Goal: Find specific page/section: Find specific page/section

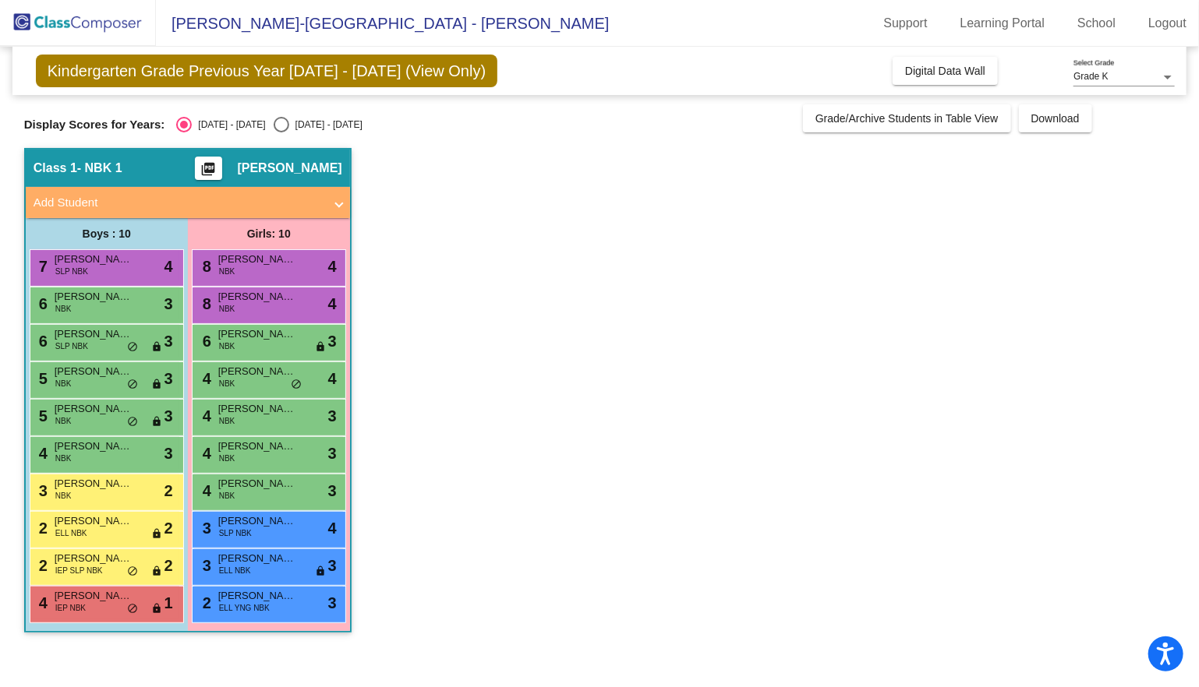
click at [274, 123] on div "Select an option" at bounding box center [282, 125] width 16 height 16
click at [281, 132] on input "[DATE] - [DATE]" at bounding box center [281, 132] width 1 height 1
radio input "true"
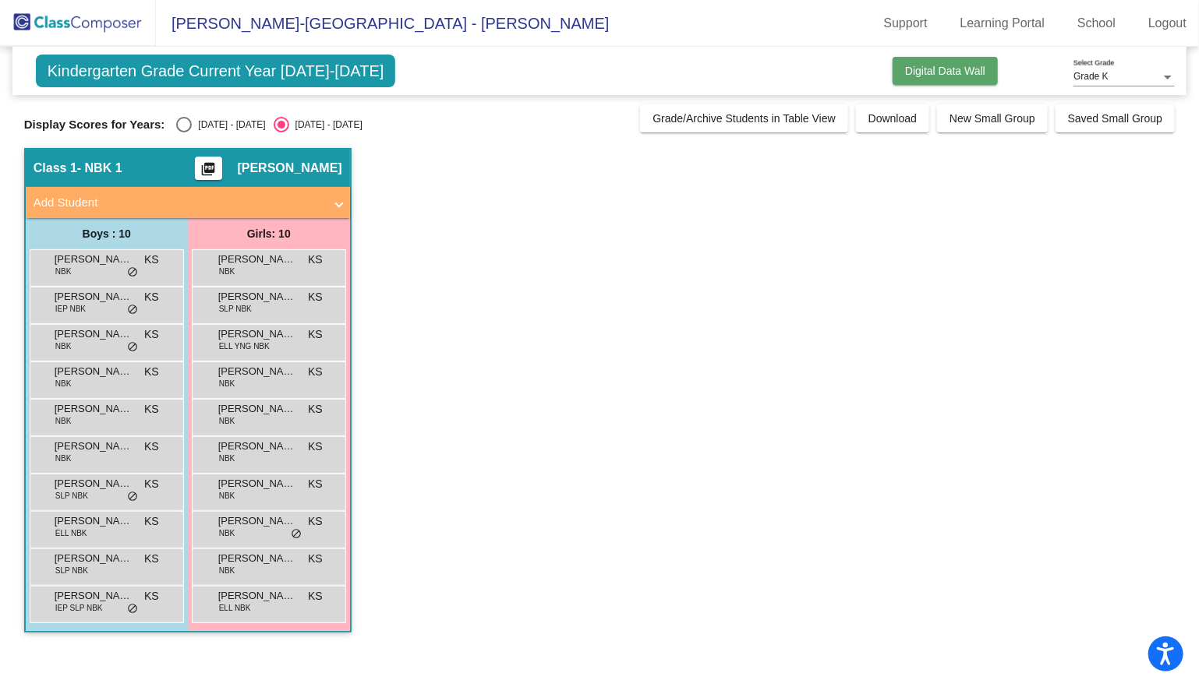
click at [940, 74] on span "Digital Data Wall" at bounding box center [945, 71] width 80 height 12
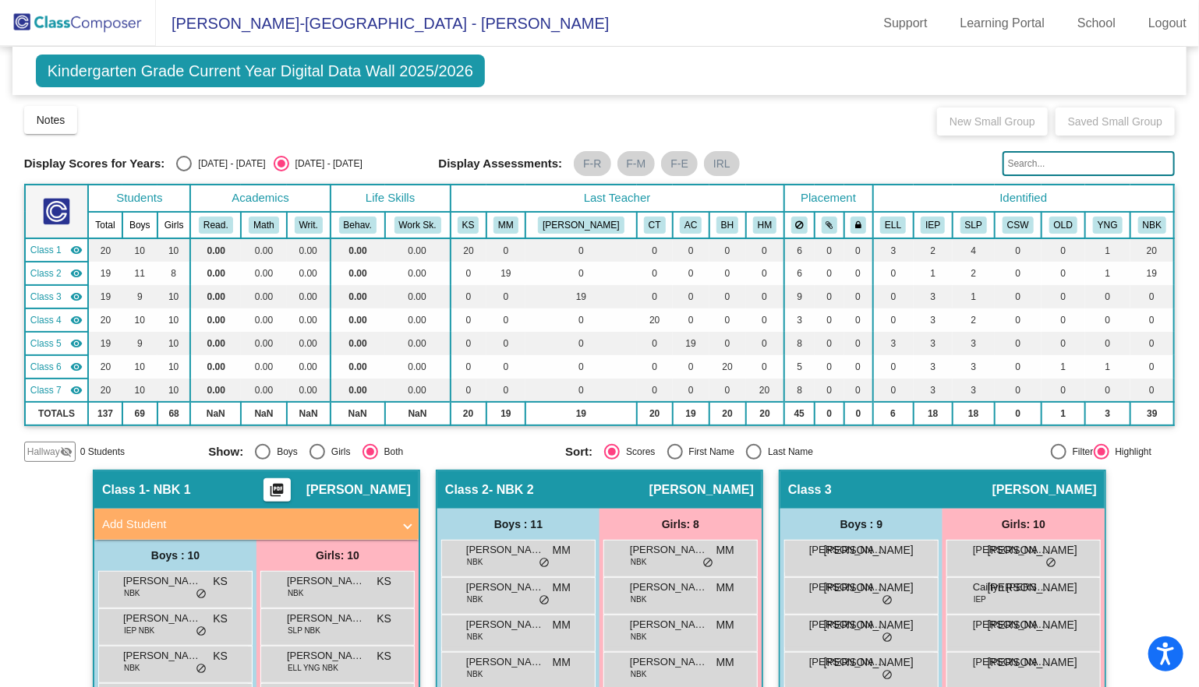
click at [189, 162] on div "Select an option" at bounding box center [184, 164] width 16 height 16
click at [184, 171] on input "[DATE] - [DATE]" at bounding box center [183, 171] width 1 height 1
radio input "true"
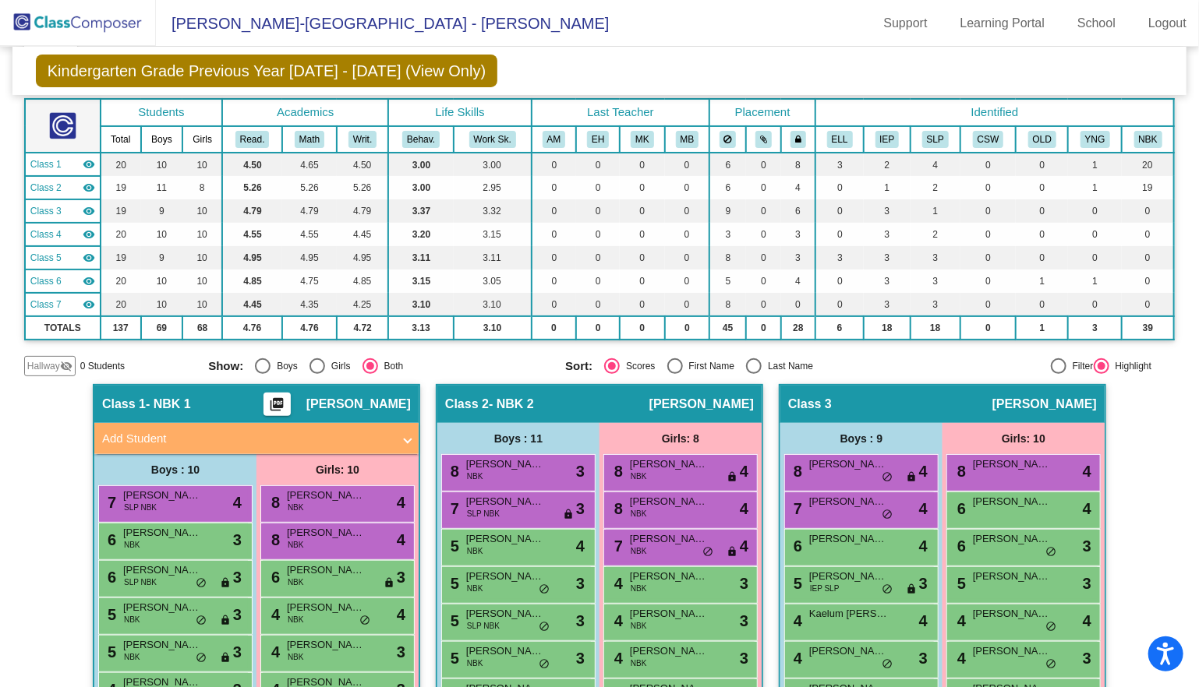
scroll to position [81, 0]
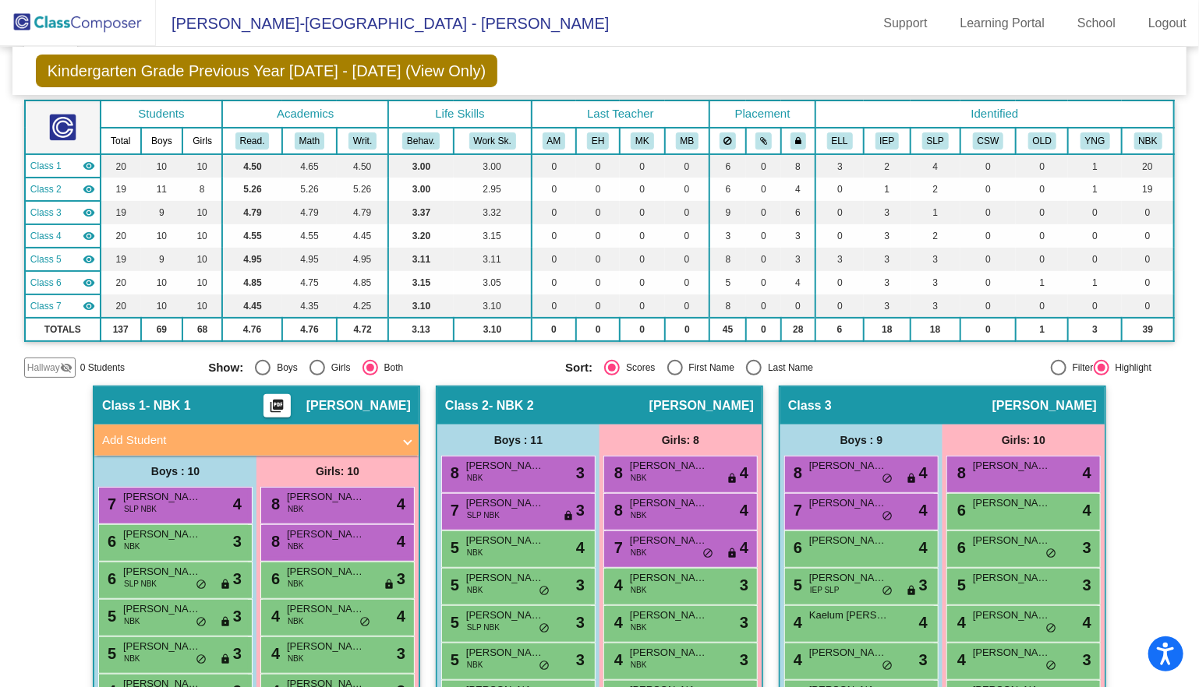
click at [281, 87] on input "[DATE] - [DATE]" at bounding box center [281, 87] width 1 height 1
radio input "true"
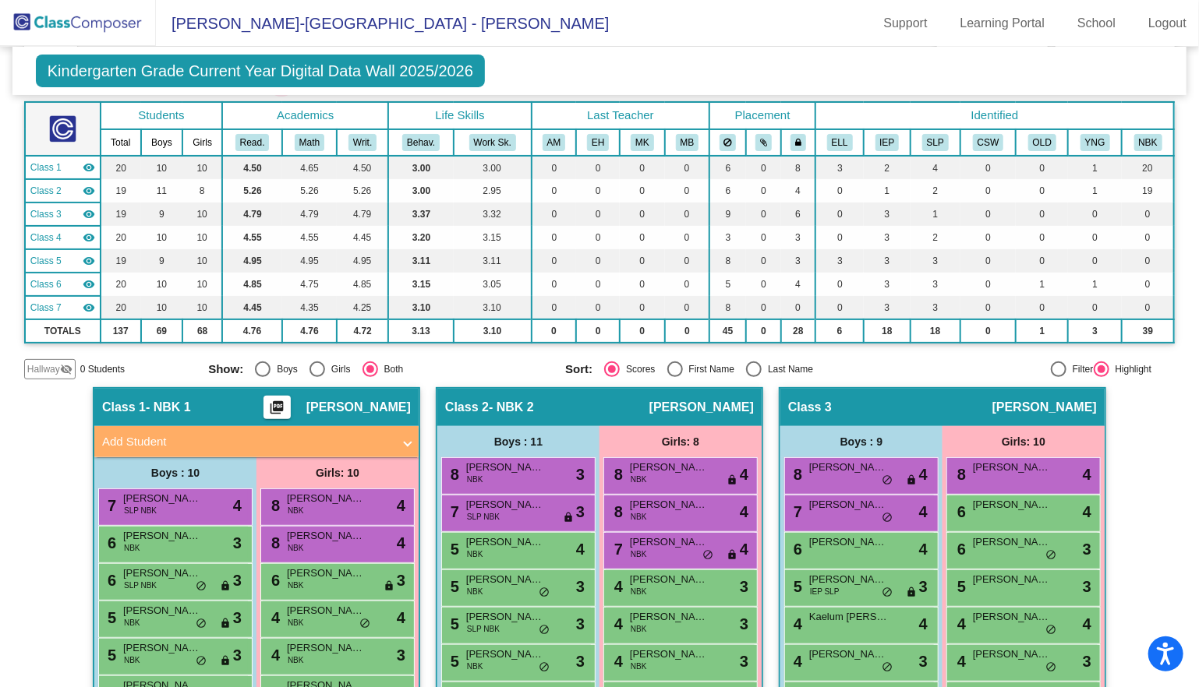
click at [183, 89] on input "[DATE] - [DATE]" at bounding box center [183, 89] width 1 height 1
radio input "true"
click at [281, 89] on input "[DATE] - [DATE]" at bounding box center [281, 89] width 1 height 1
radio input "true"
click at [183, 89] on input "[DATE] - [DATE]" at bounding box center [183, 89] width 1 height 1
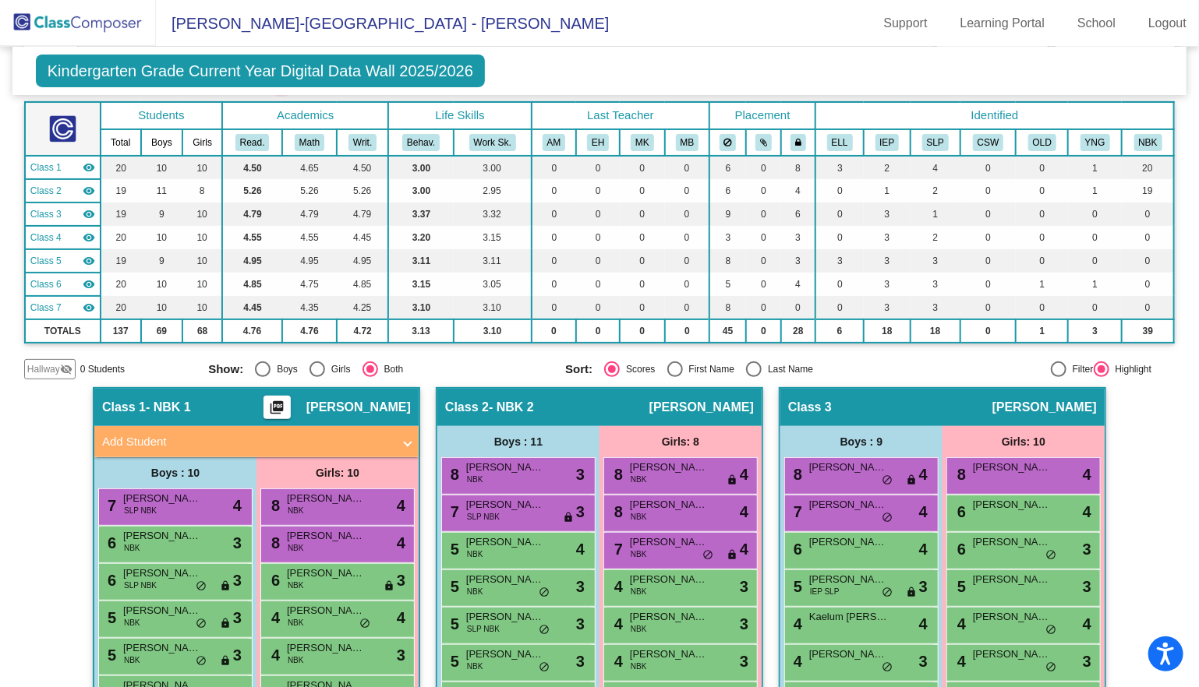
radio input "true"
click at [281, 89] on input "[DATE] - [DATE]" at bounding box center [281, 89] width 1 height 1
radio input "true"
click at [183, 89] on input "[DATE] - [DATE]" at bounding box center [183, 89] width 1 height 1
radio input "true"
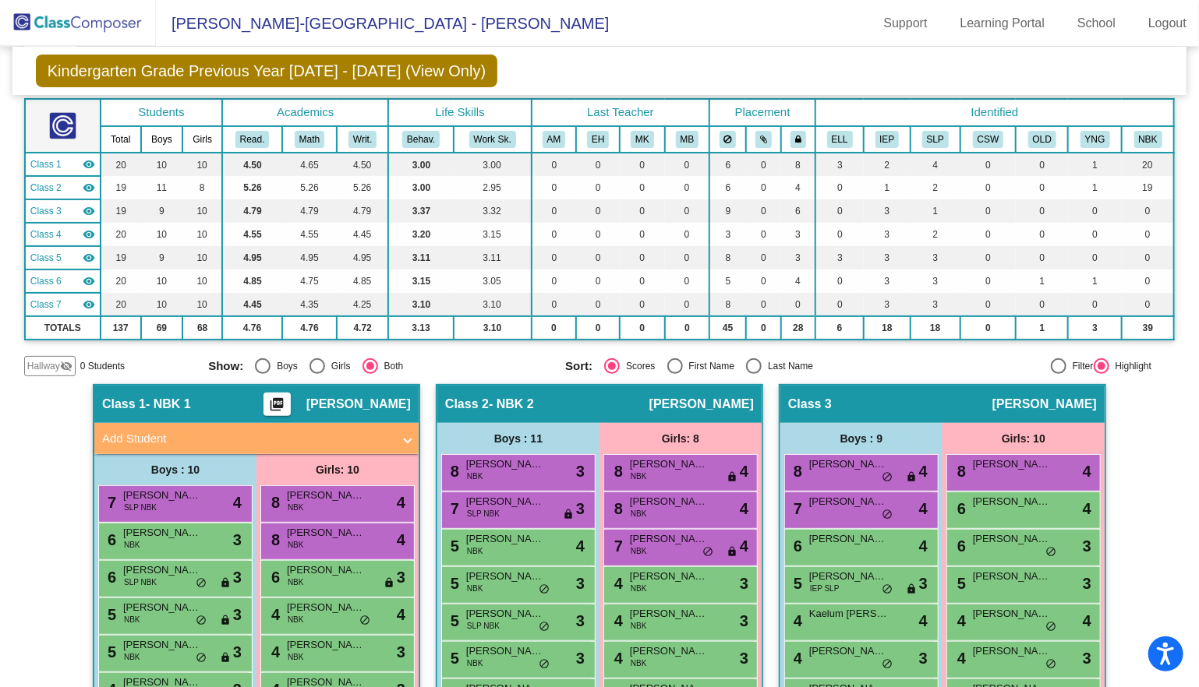
click at [281, 86] on input "[DATE] - [DATE]" at bounding box center [281, 86] width 1 height 1
radio input "true"
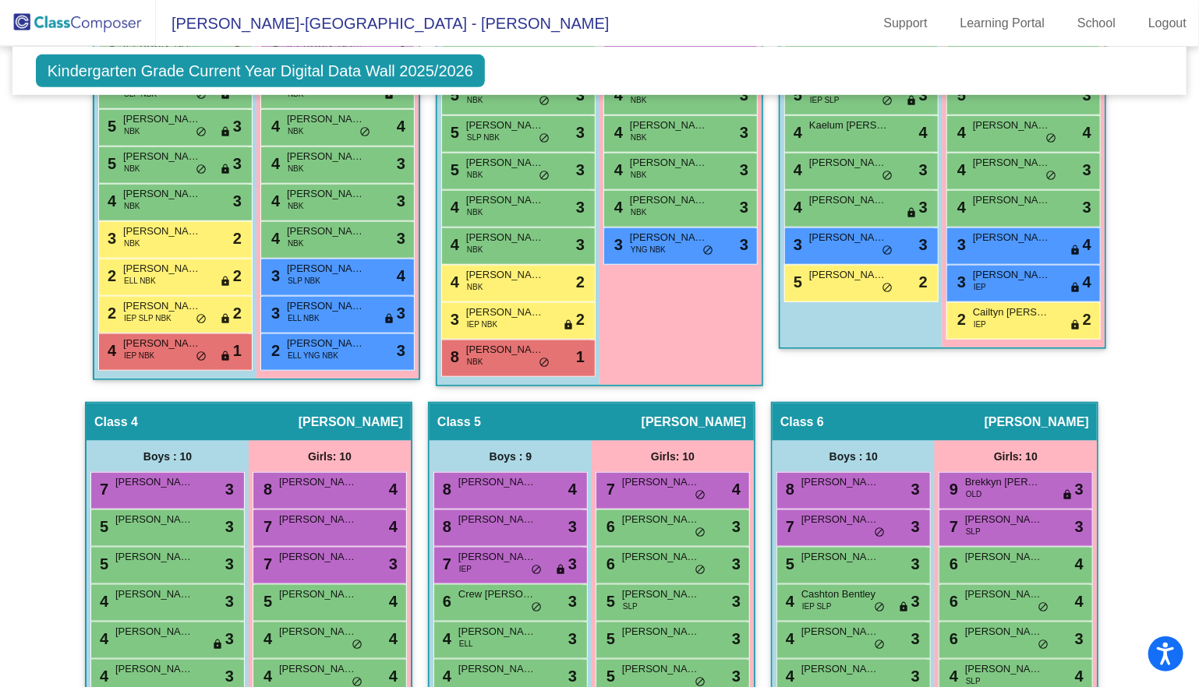
scroll to position [466, 0]
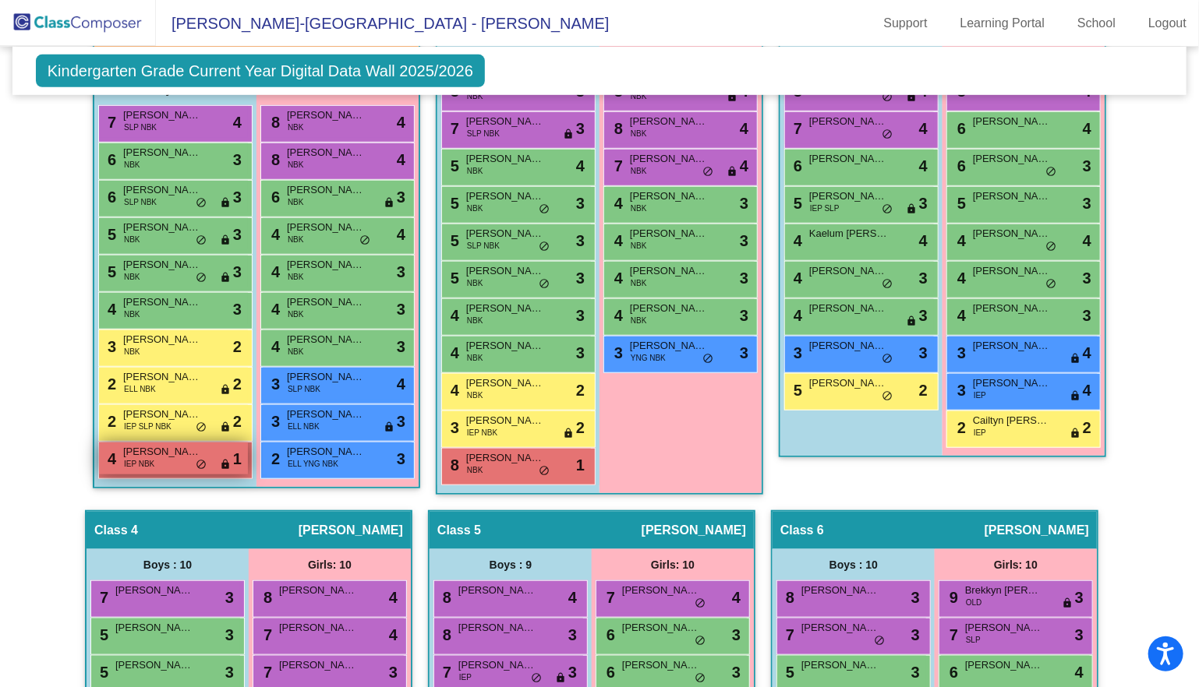
click at [153, 456] on span "[PERSON_NAME]" at bounding box center [162, 452] width 78 height 16
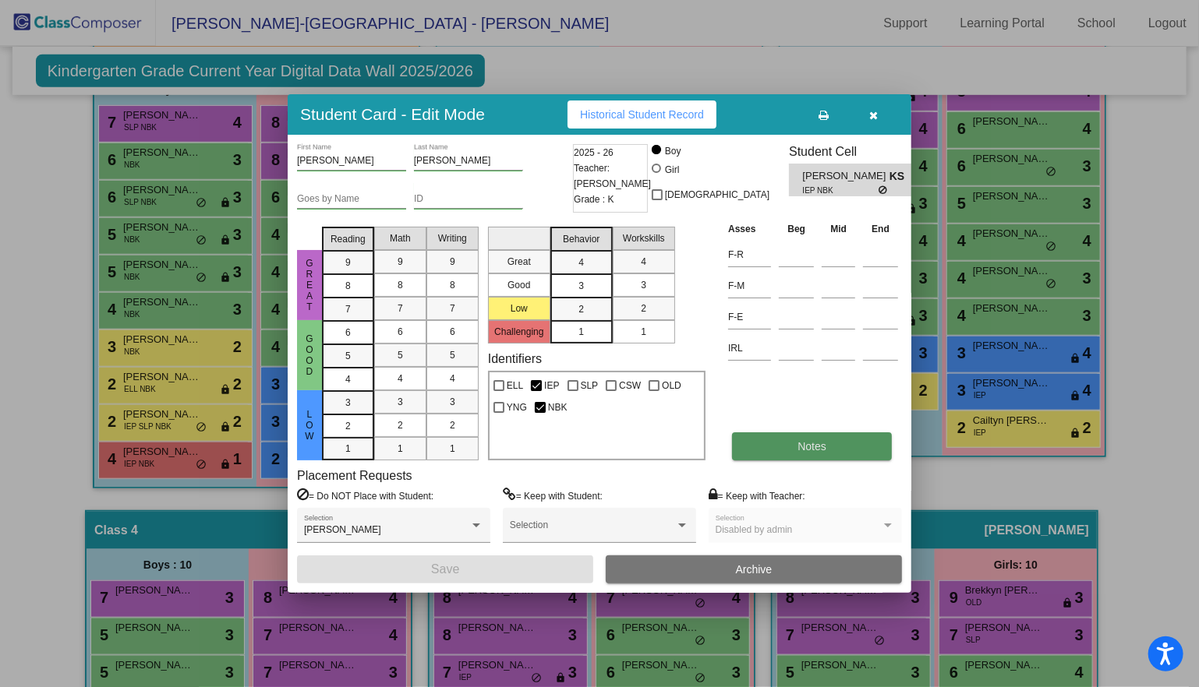
click at [822, 432] on button "Notes" at bounding box center [812, 446] width 160 height 28
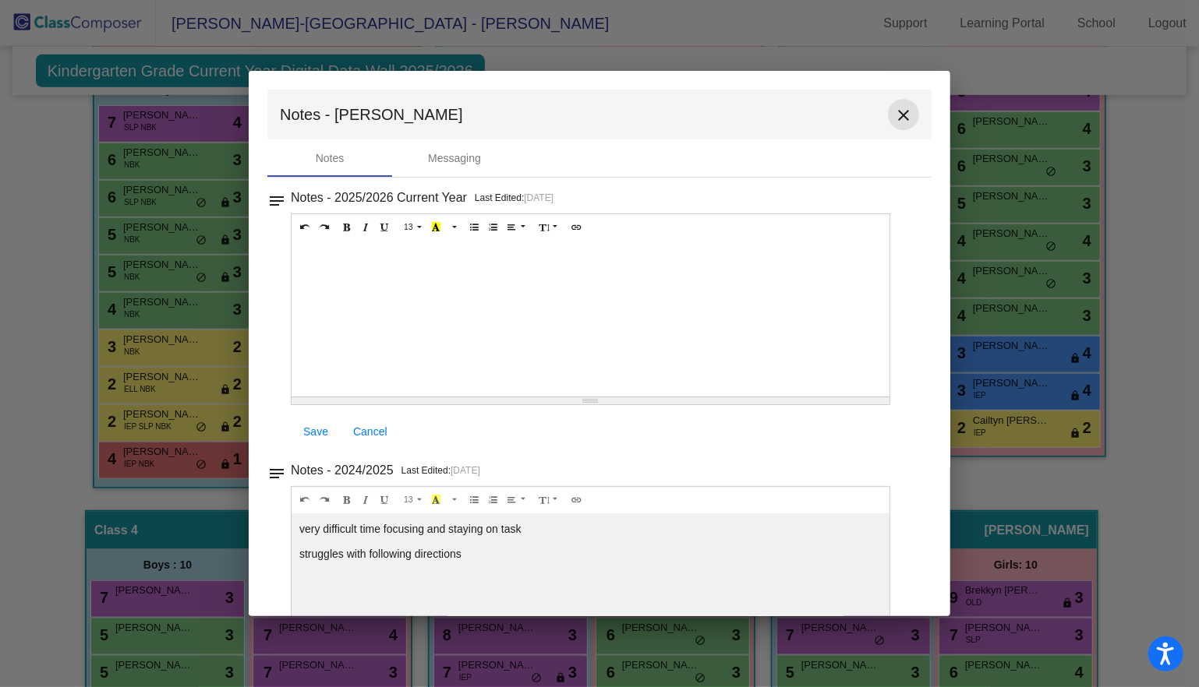
click at [895, 113] on mat-icon "close" at bounding box center [903, 115] width 19 height 19
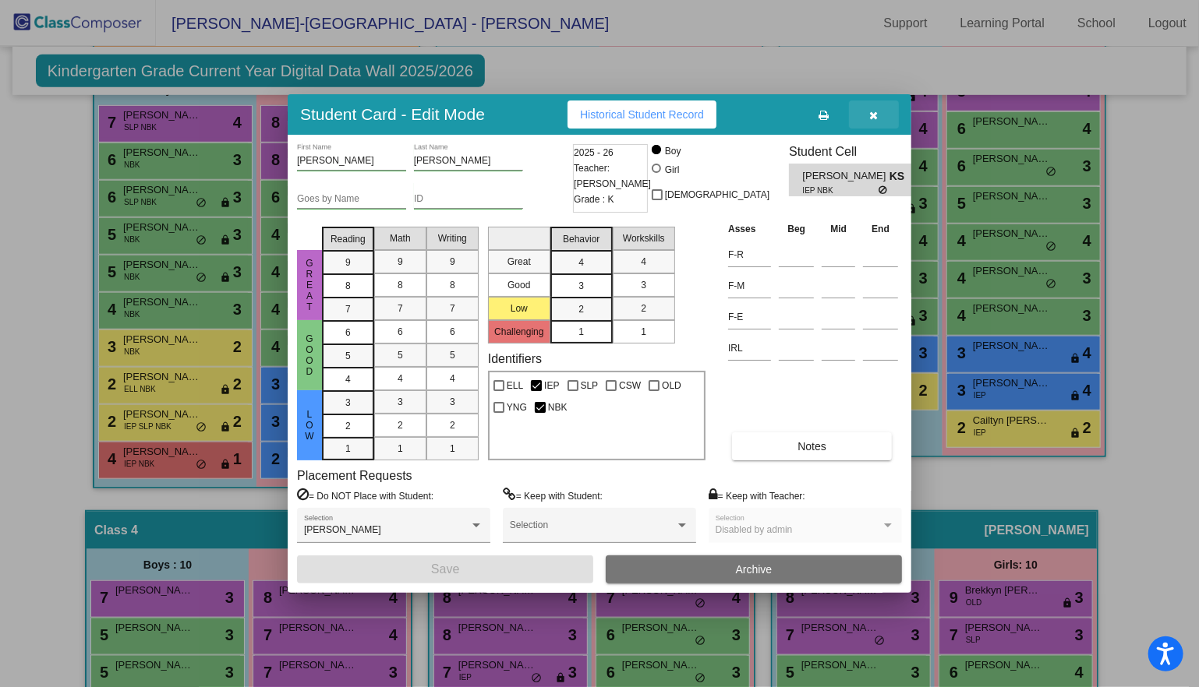
click at [871, 115] on icon "button" at bounding box center [874, 115] width 9 height 11
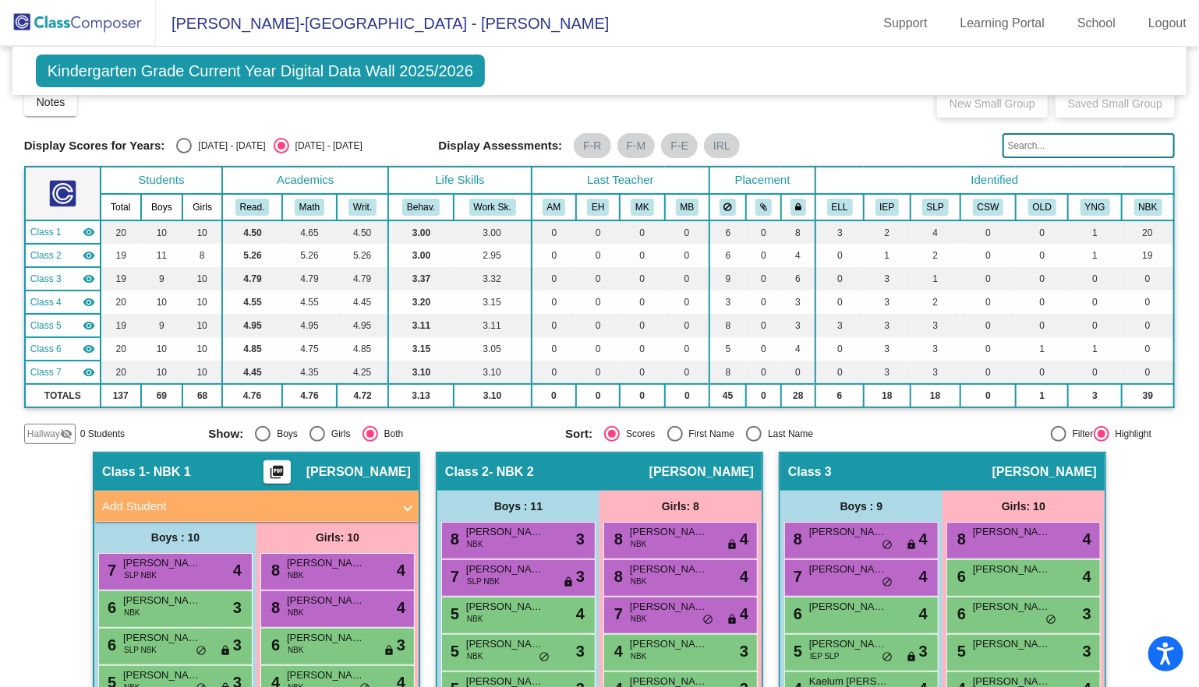
scroll to position [0, 0]
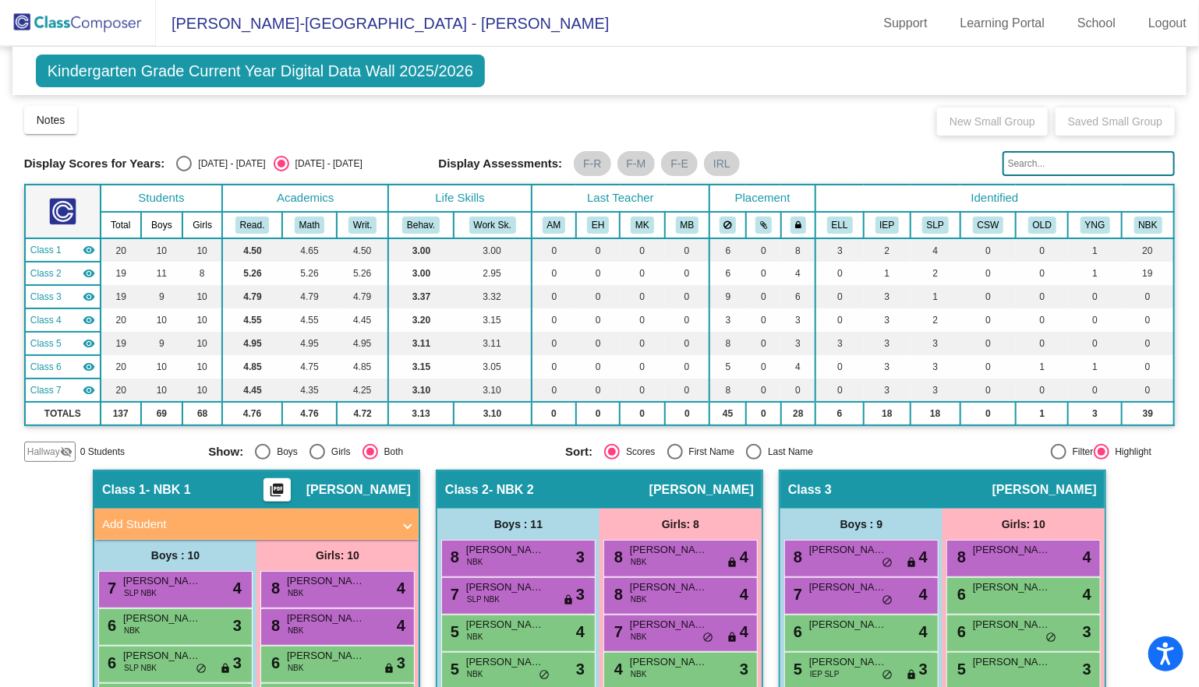
click at [90, 23] on img at bounding box center [78, 23] width 156 height 46
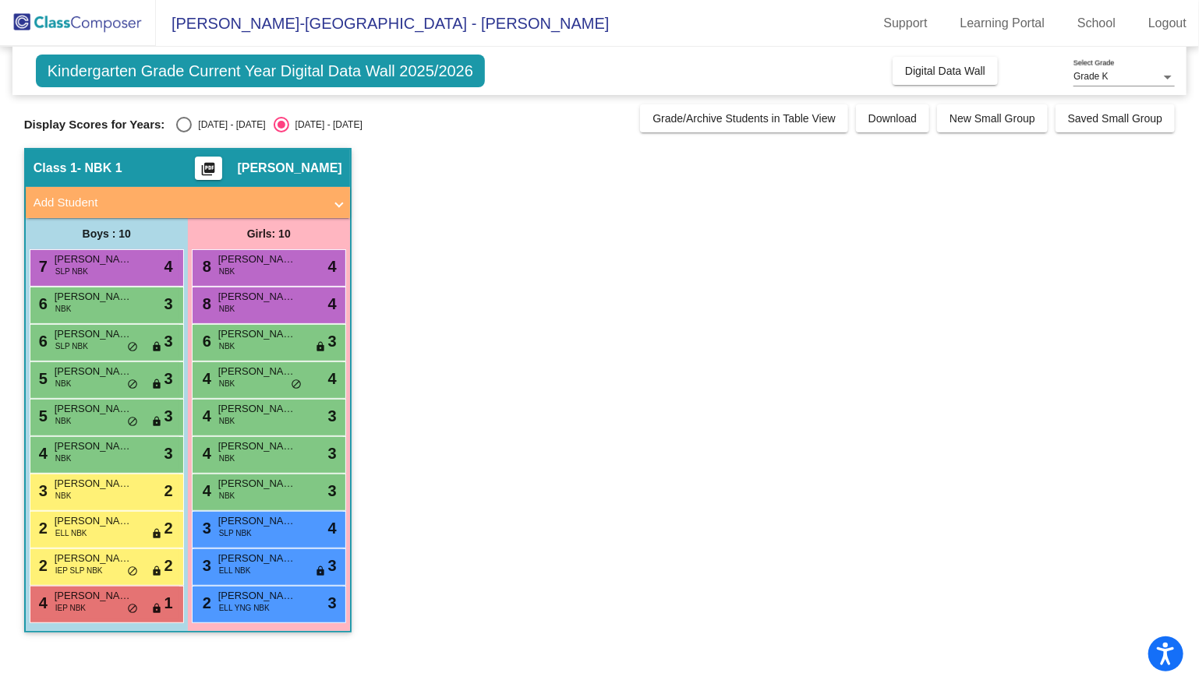
click at [206, 52] on div "Kindergarten Grade Current Year Digital Data Wall 2025/2026 Add, Move, or Retai…" at bounding box center [599, 71] width 1174 height 48
click at [223, 70] on span "Kindergarten Grade Current Year Digital Data Wall 2025/2026" at bounding box center [260, 71] width 449 height 33
click at [178, 122] on div "Select an option" at bounding box center [184, 125] width 16 height 16
click at [183, 132] on input "[DATE] - [DATE]" at bounding box center [183, 132] width 1 height 1
radio input "true"
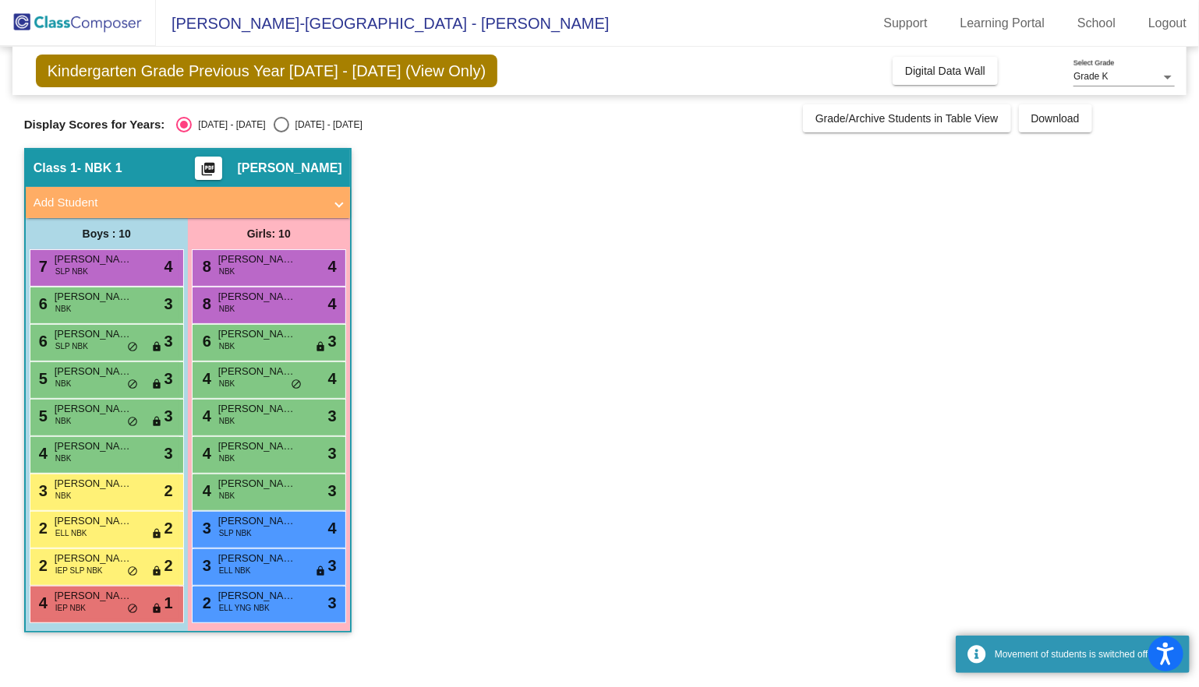
click at [281, 125] on div "Select an option" at bounding box center [281, 125] width 0 height 0
click at [281, 132] on input "[DATE] - [DATE]" at bounding box center [281, 132] width 1 height 1
radio input "true"
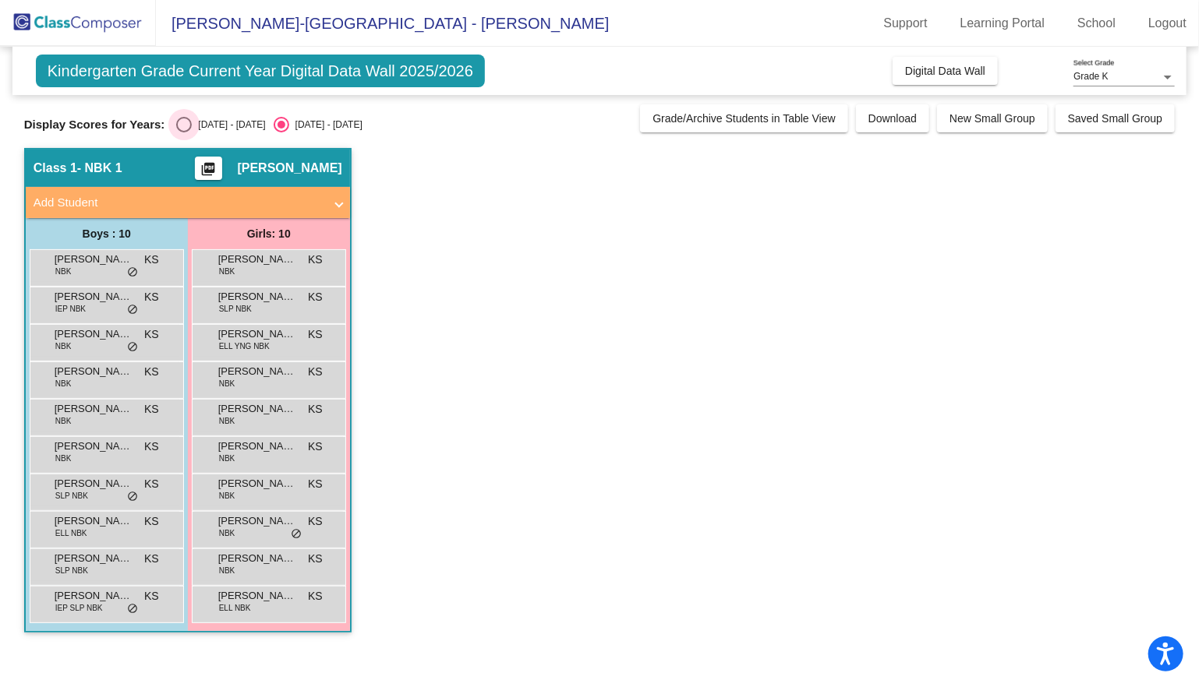
click at [181, 132] on div "Select an option" at bounding box center [184, 125] width 16 height 16
click at [183, 132] on input "[DATE] - [DATE]" at bounding box center [183, 132] width 1 height 1
radio input "true"
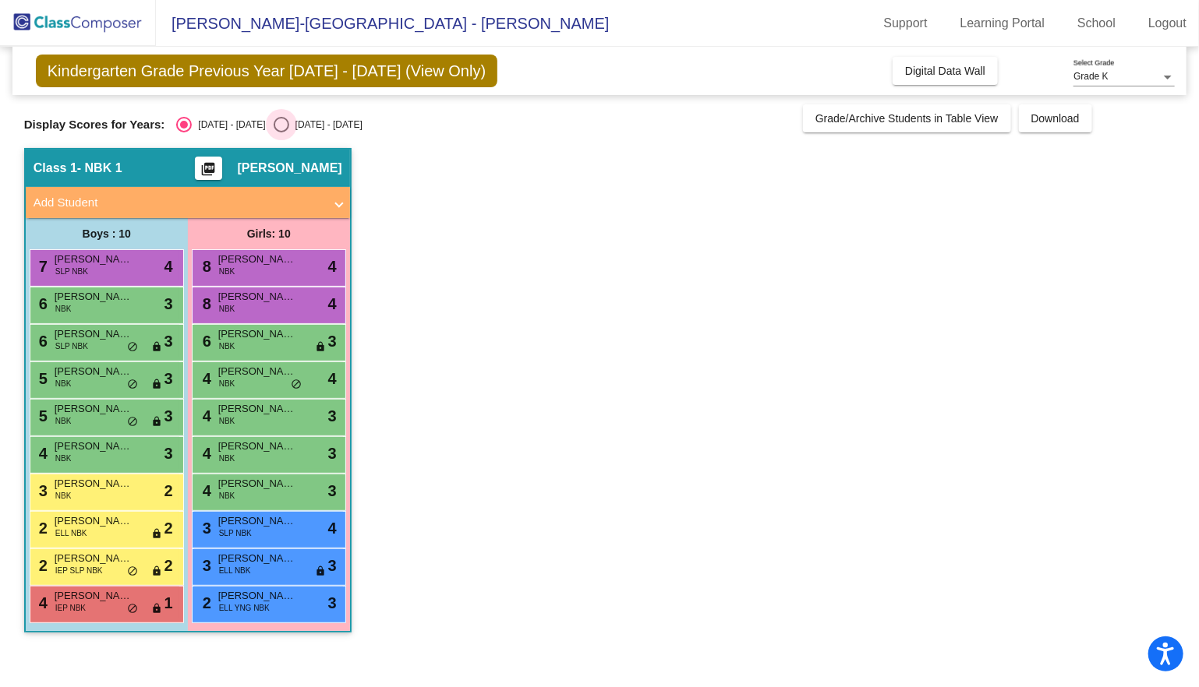
click at [303, 129] on div "[DATE] - [DATE]" at bounding box center [325, 125] width 73 height 14
click at [281, 132] on input "[DATE] - [DATE]" at bounding box center [281, 132] width 1 height 1
radio input "true"
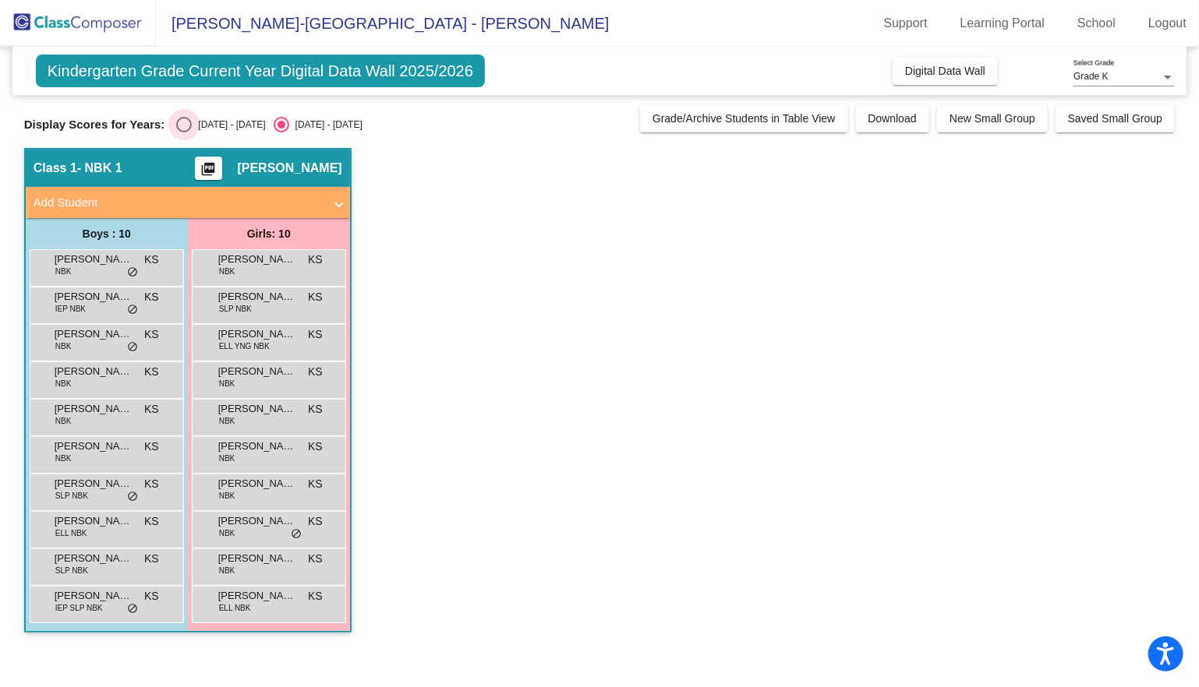
click at [224, 125] on div "[DATE] - [DATE]" at bounding box center [228, 125] width 73 height 14
click at [184, 132] on input "[DATE] - [DATE]" at bounding box center [183, 132] width 1 height 1
radio input "true"
